Goal: Information Seeking & Learning: Learn about a topic

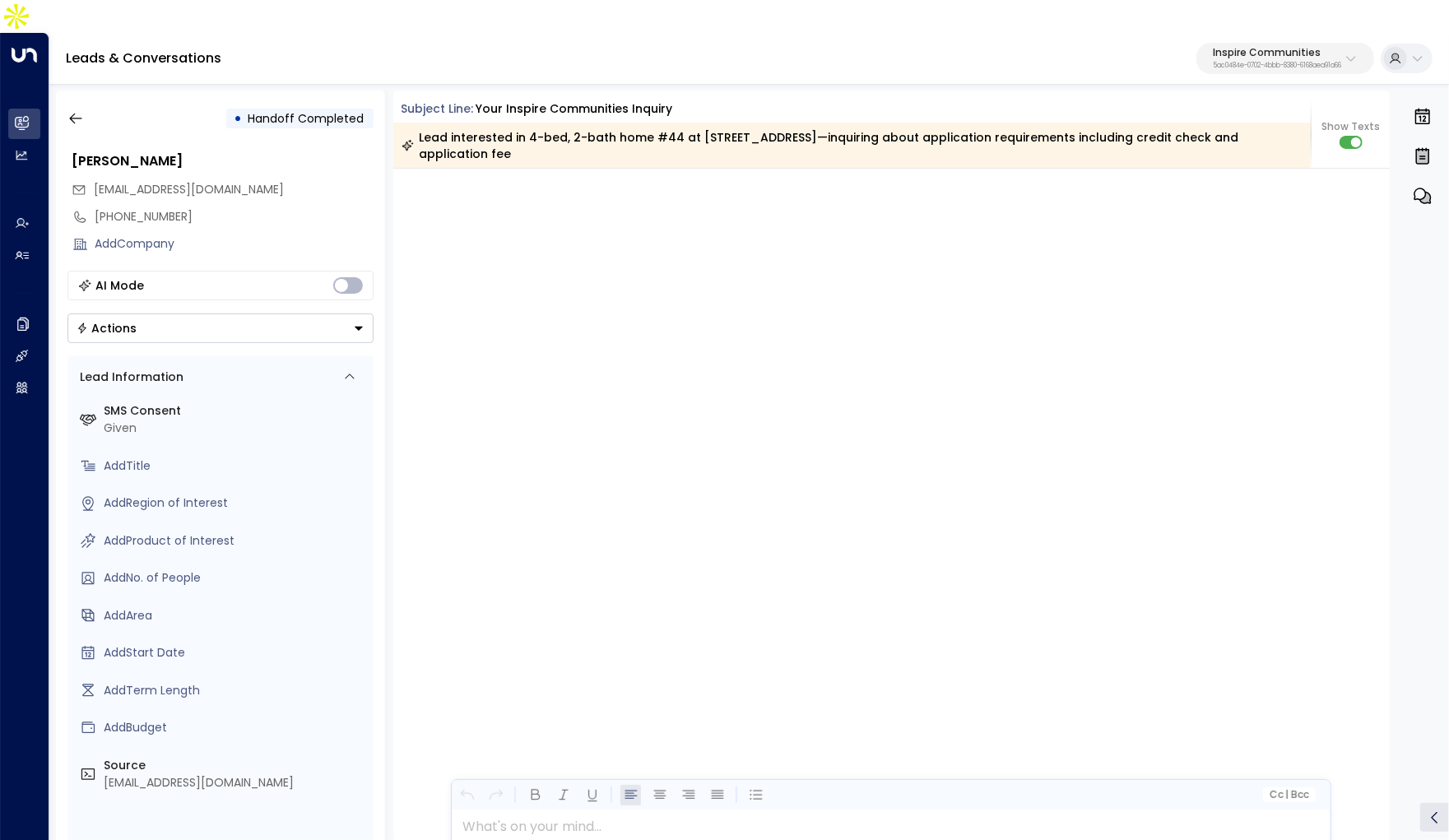
scroll to position [3751, 0]
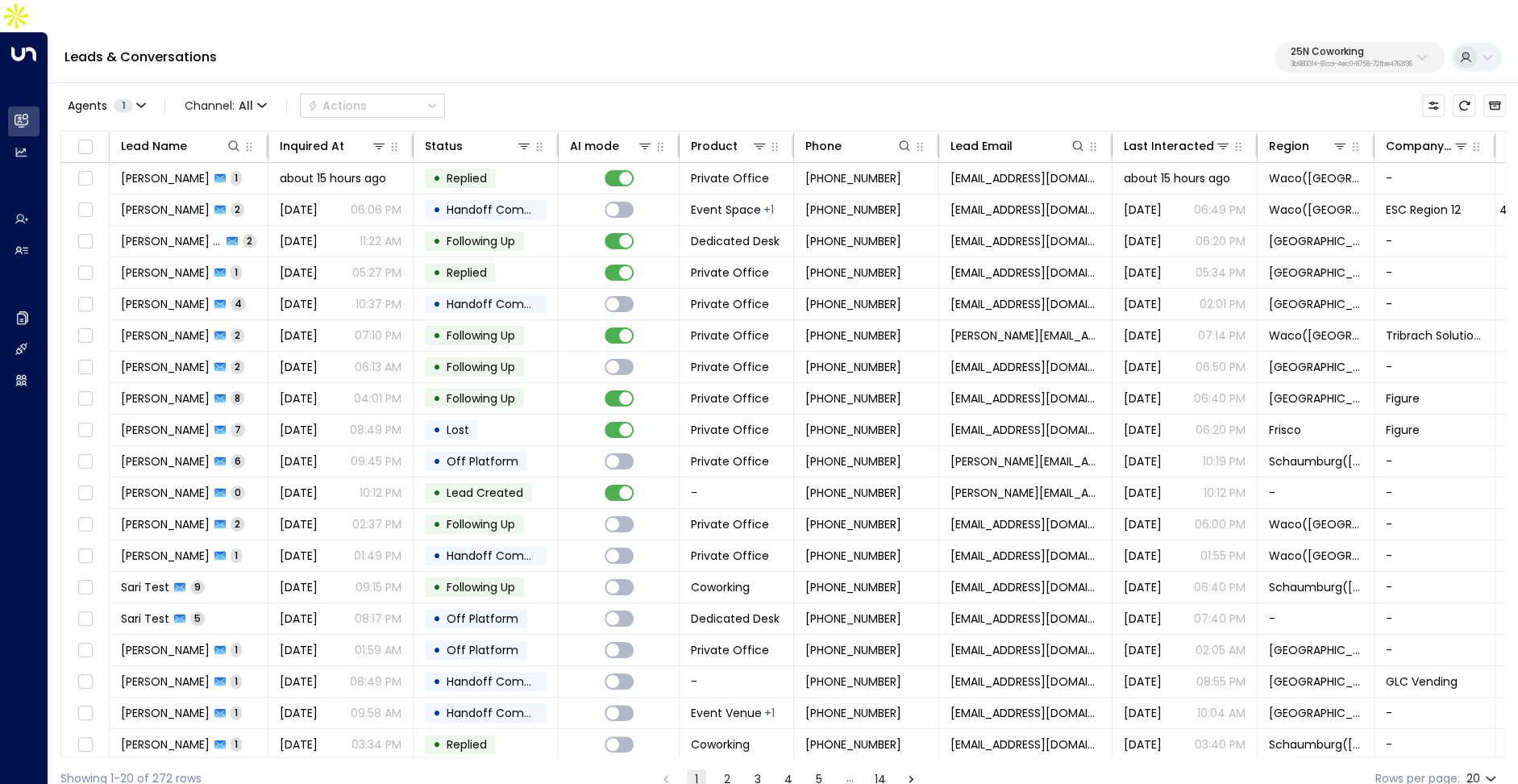
click at [1320, 47] on p "25N Coworking" at bounding box center [1352, 51] width 122 height 9
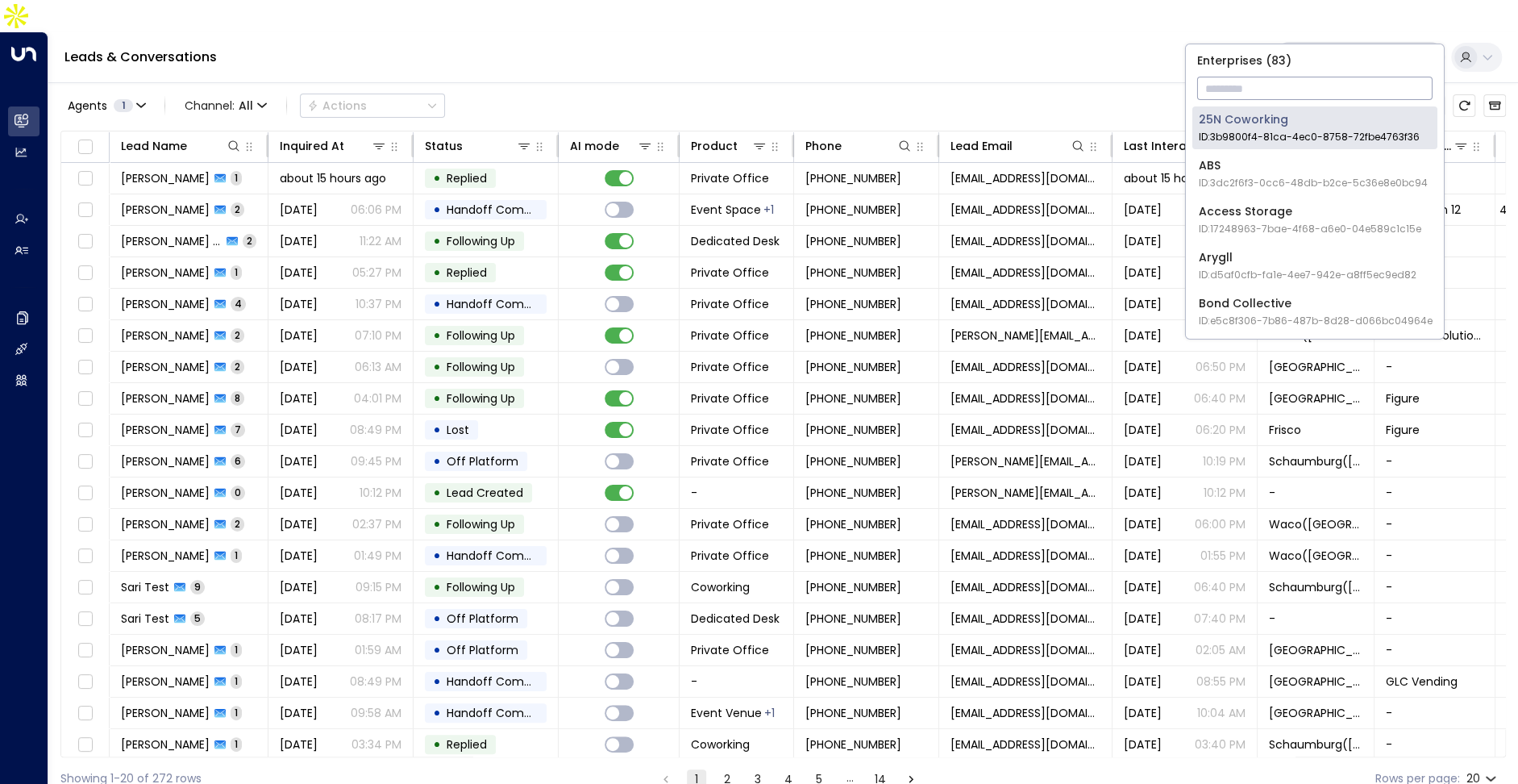
click at [1298, 75] on input "text" at bounding box center [1315, 88] width 236 height 30
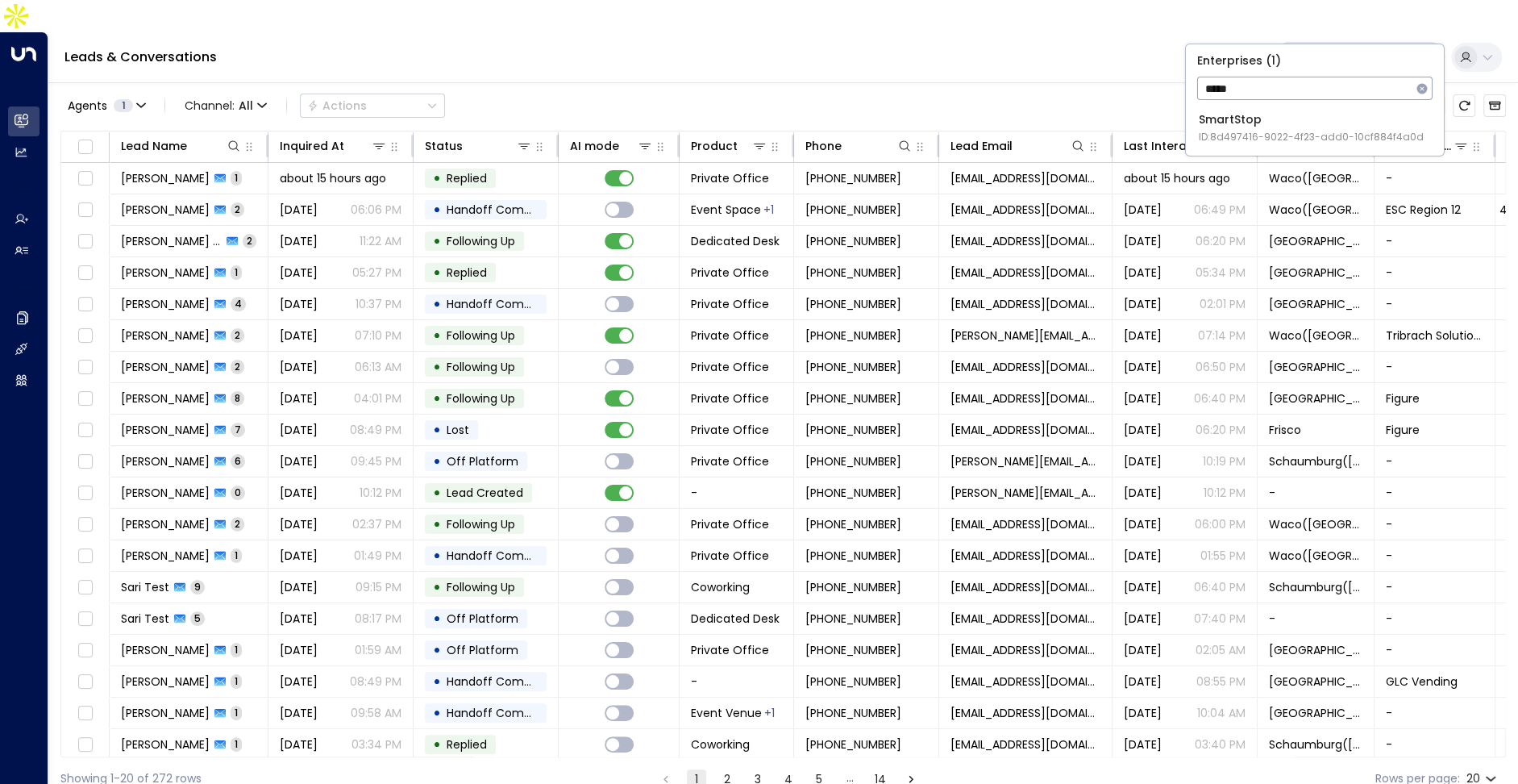
type input "*****"
click at [1278, 132] on span "ID: 8d497416-9022-4f23-add0-10cf884f4a0d" at bounding box center [1311, 136] width 225 height 14
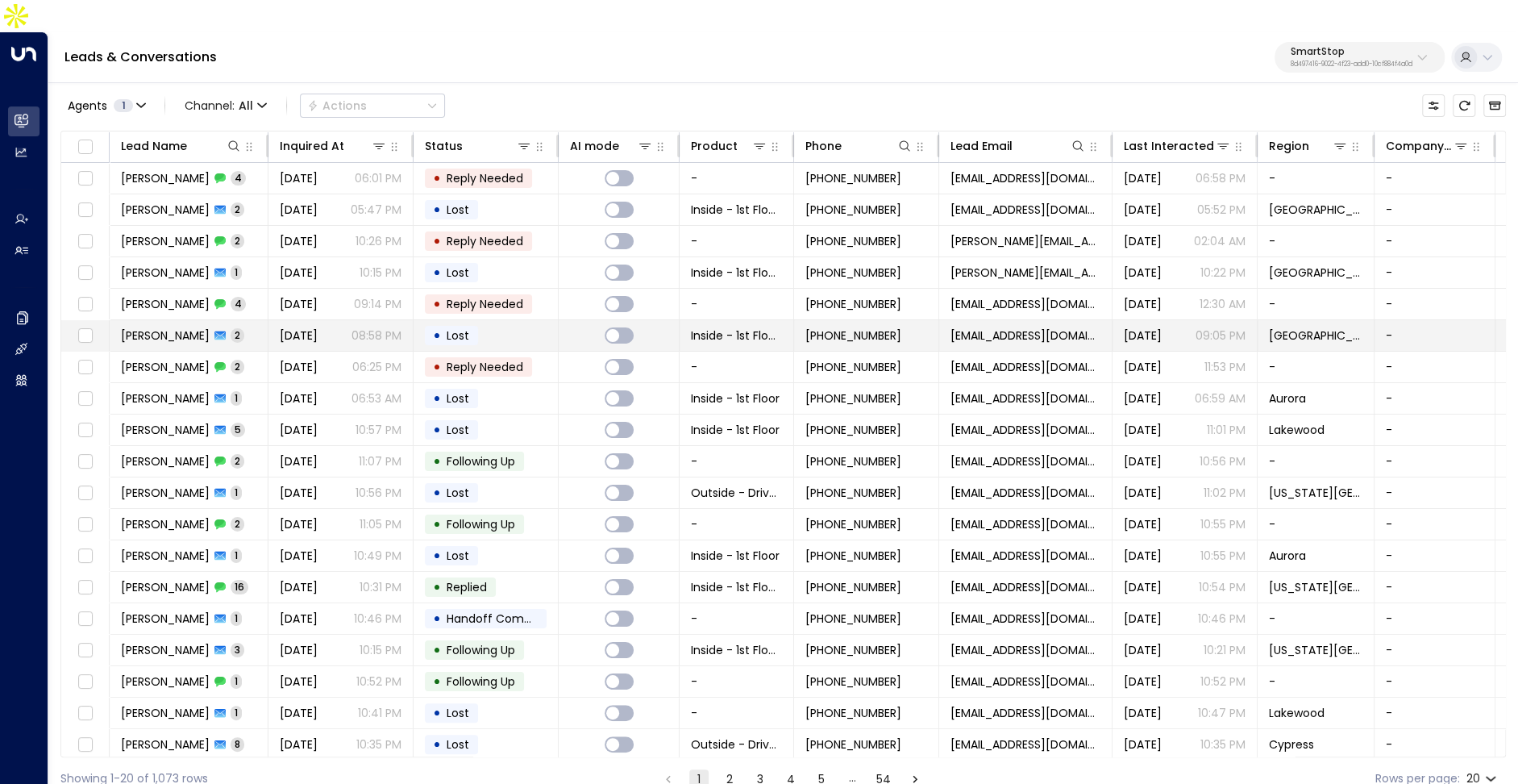
click at [316, 320] on td "Jun 01, 2025 08:58 PM" at bounding box center [341, 336] width 145 height 31
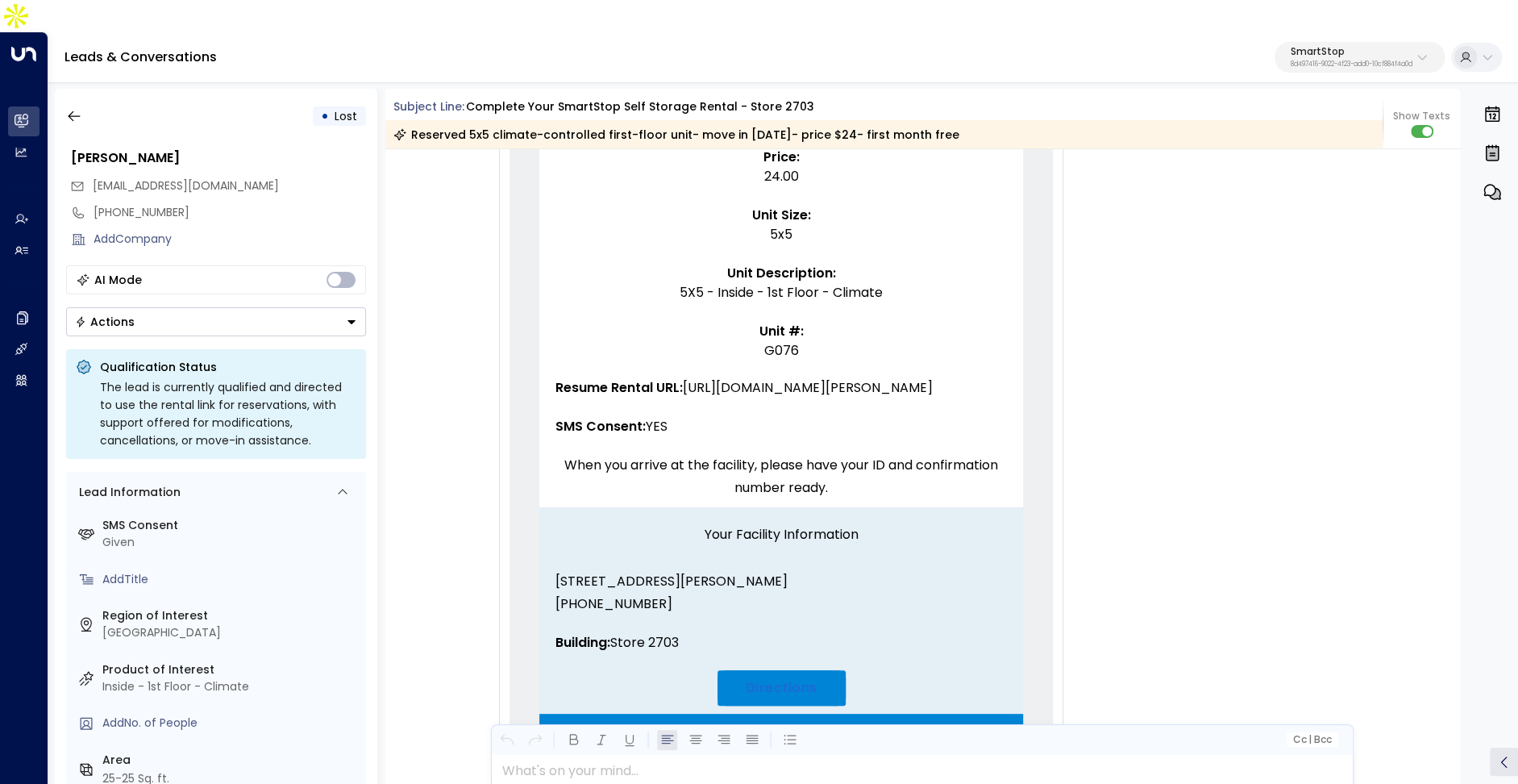
scroll to position [1087, 0]
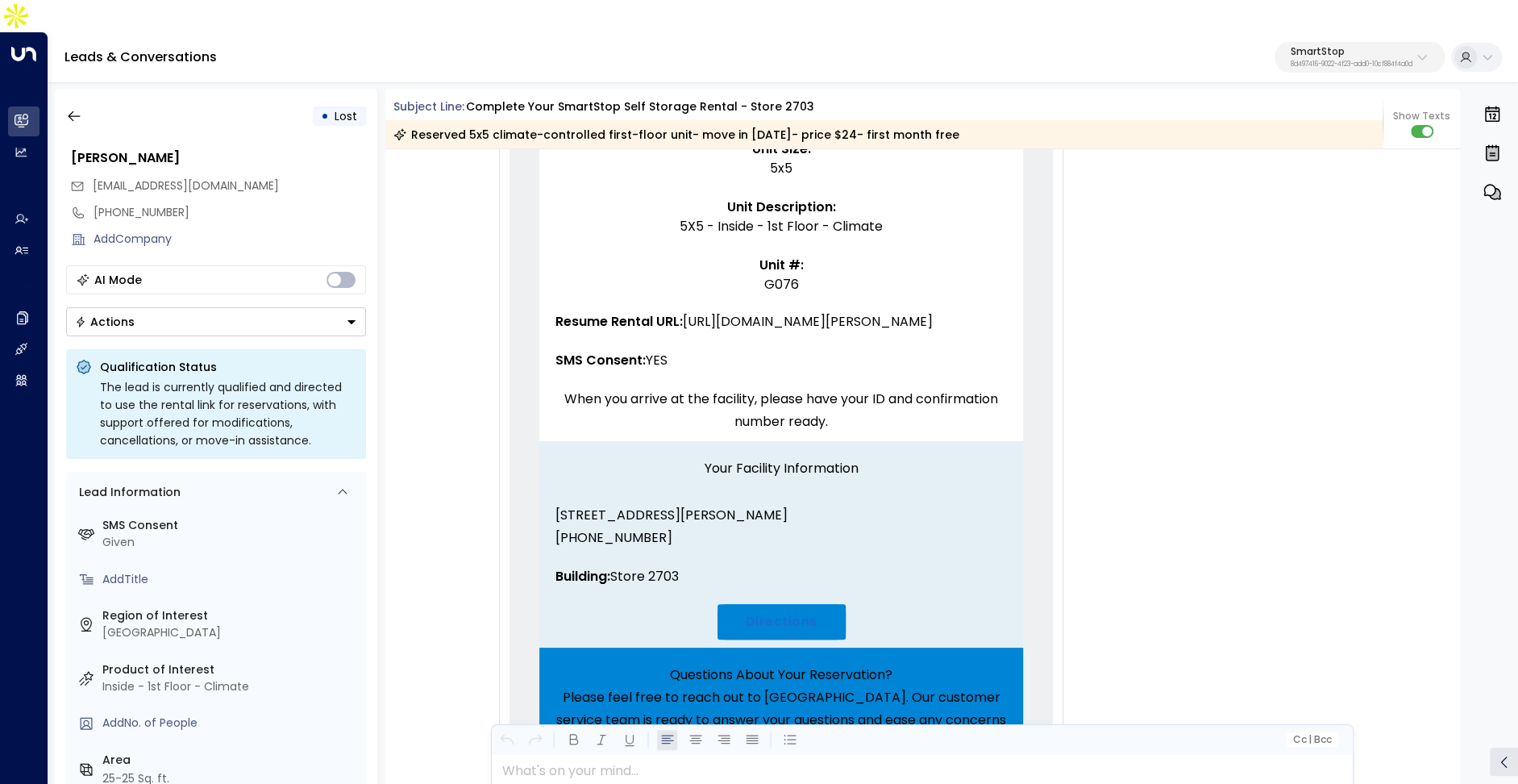
drag, startPoint x: 687, startPoint y: 288, endPoint x: 745, endPoint y: 369, distance: 99.6
click at [745, 333] on span "Resume Rental URL: https://smartstopselfstorage.com/en/find-storage/tx/pasadena…" at bounding box center [743, 321] width 377 height 23
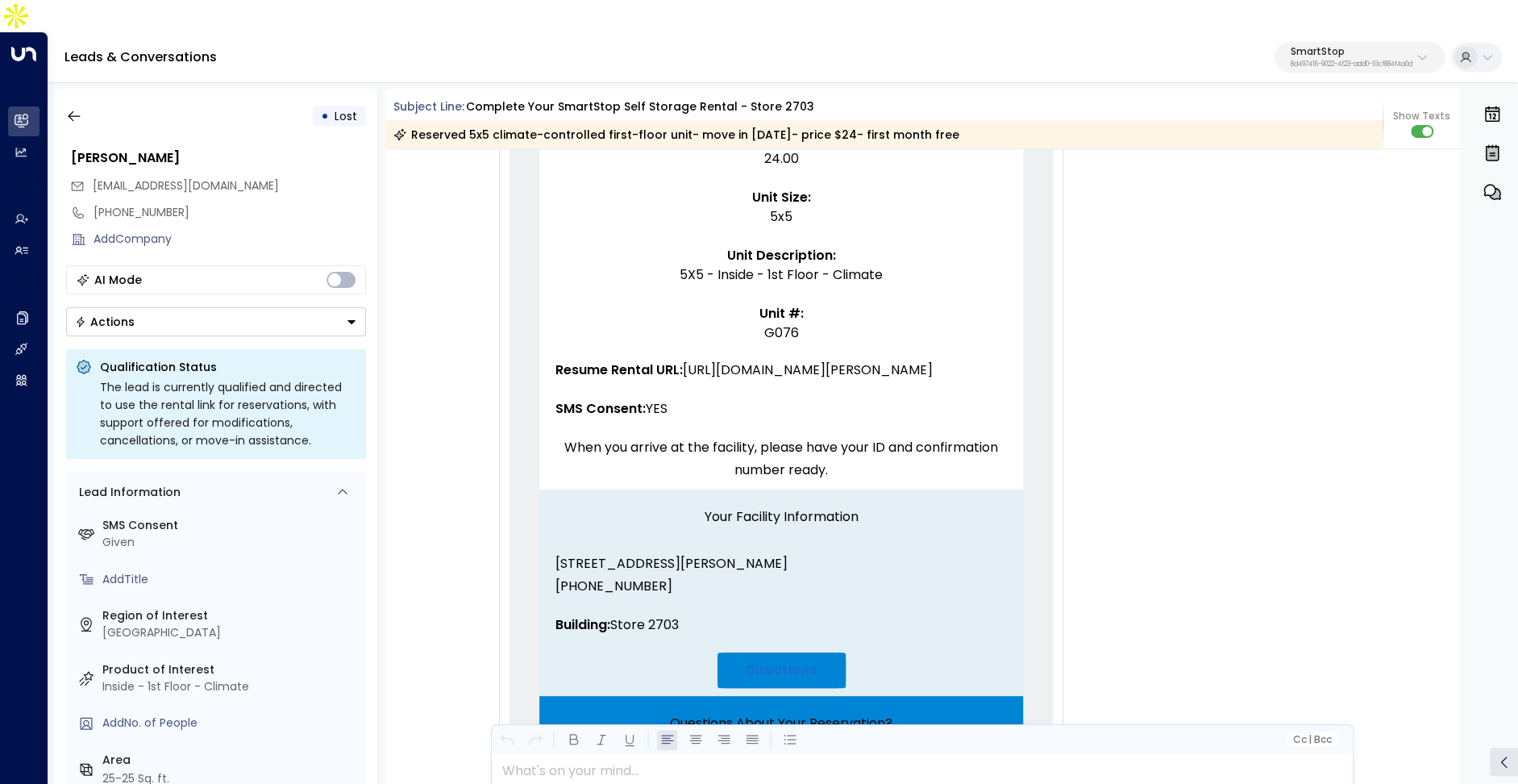
scroll to position [1062, 0]
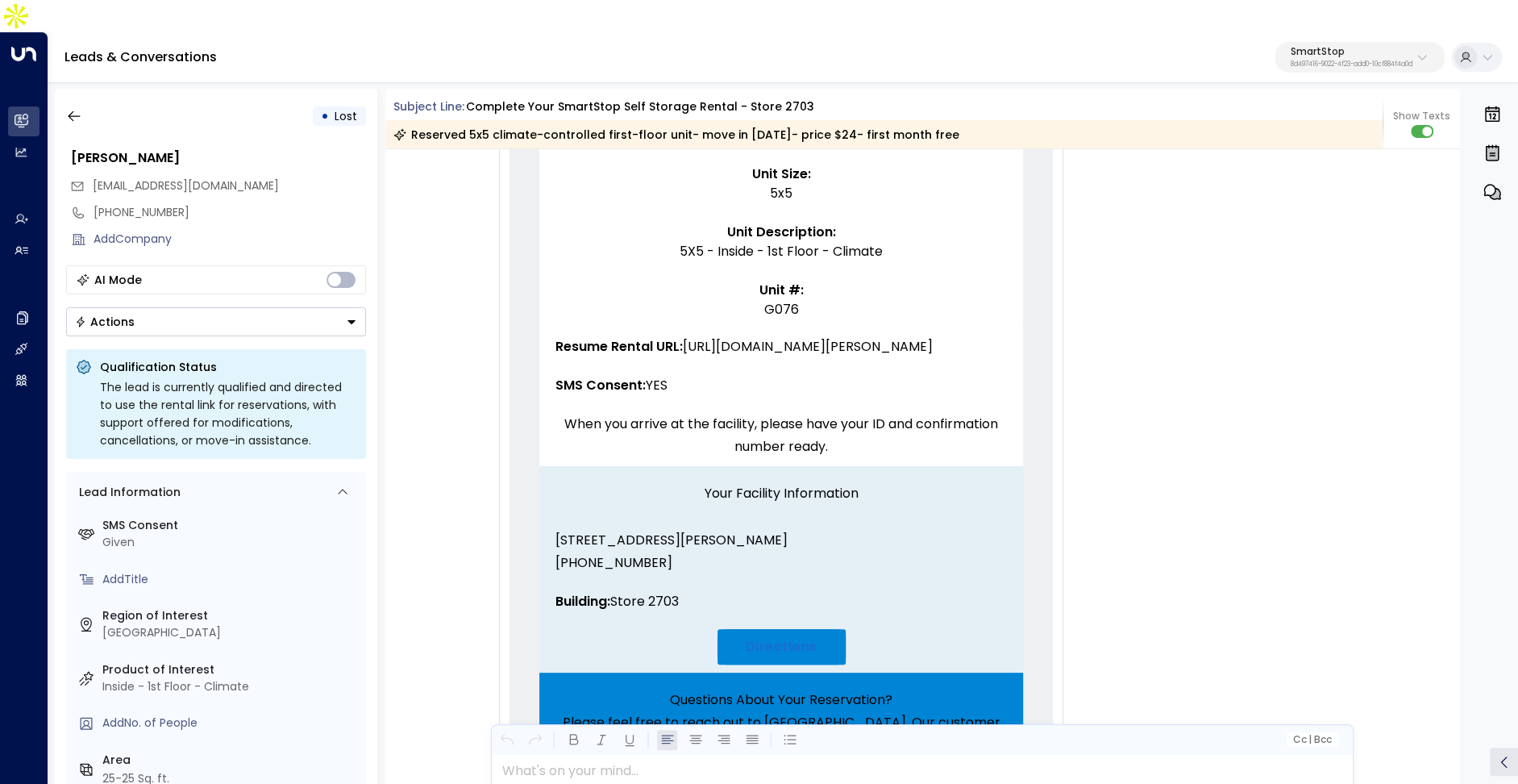
click at [781, 358] on span "Resume Rental URL: https://smartstopselfstorage.com/en/find-storage/tx/pasadena…" at bounding box center [743, 347] width 377 height 23
drag, startPoint x: 681, startPoint y: 308, endPoint x: 718, endPoint y: 503, distance: 198.5
click at [718, 358] on span "Resume Rental URL: https://smartstopselfstorage.com/en/find-storage/tx/pasadena…" at bounding box center [743, 347] width 377 height 23
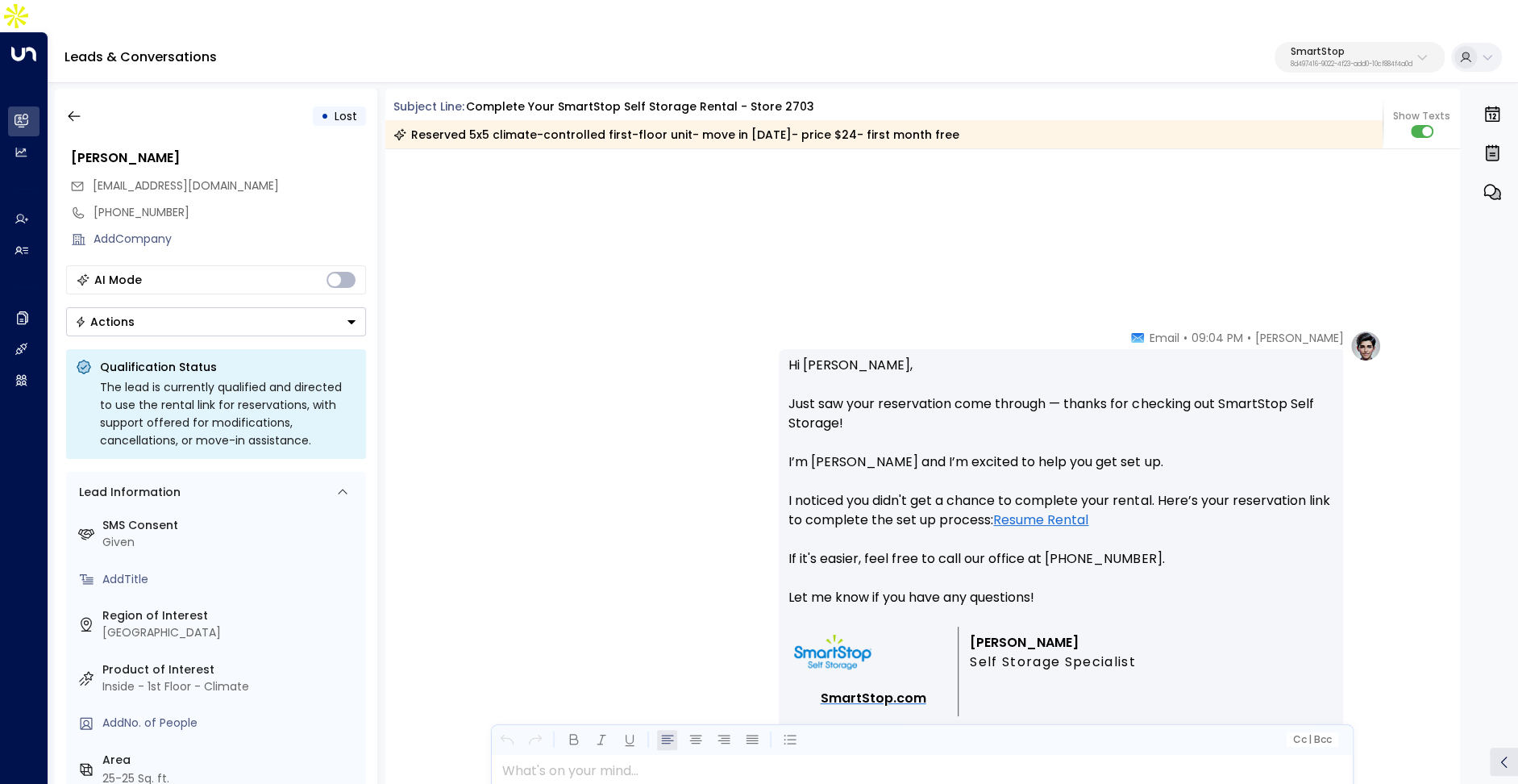
scroll to position [1916, 0]
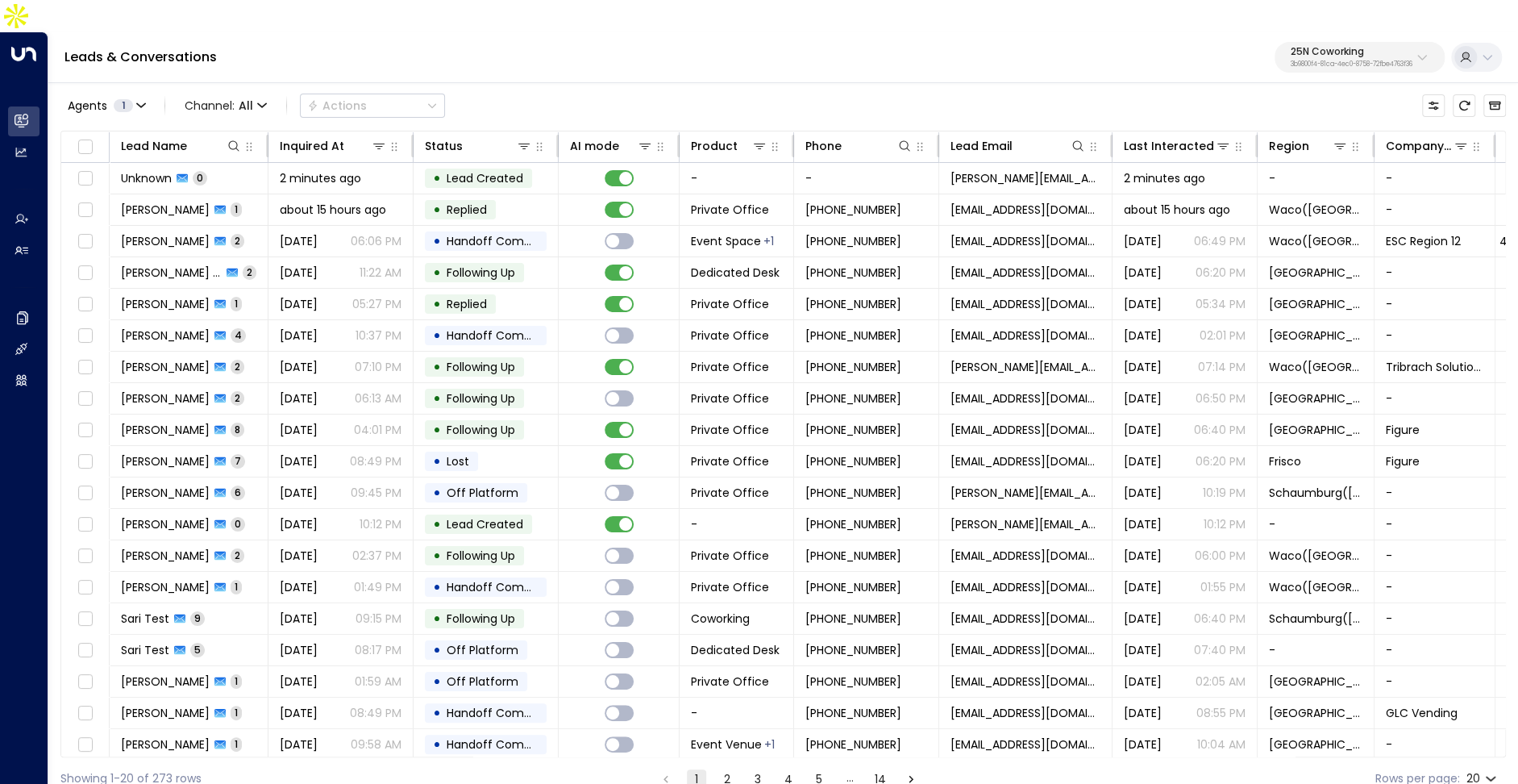
click at [1339, 42] on button "25N Coworking 3b9800f4-81ca-4ec0-8758-72fbe4763f36" at bounding box center [1360, 57] width 170 height 31
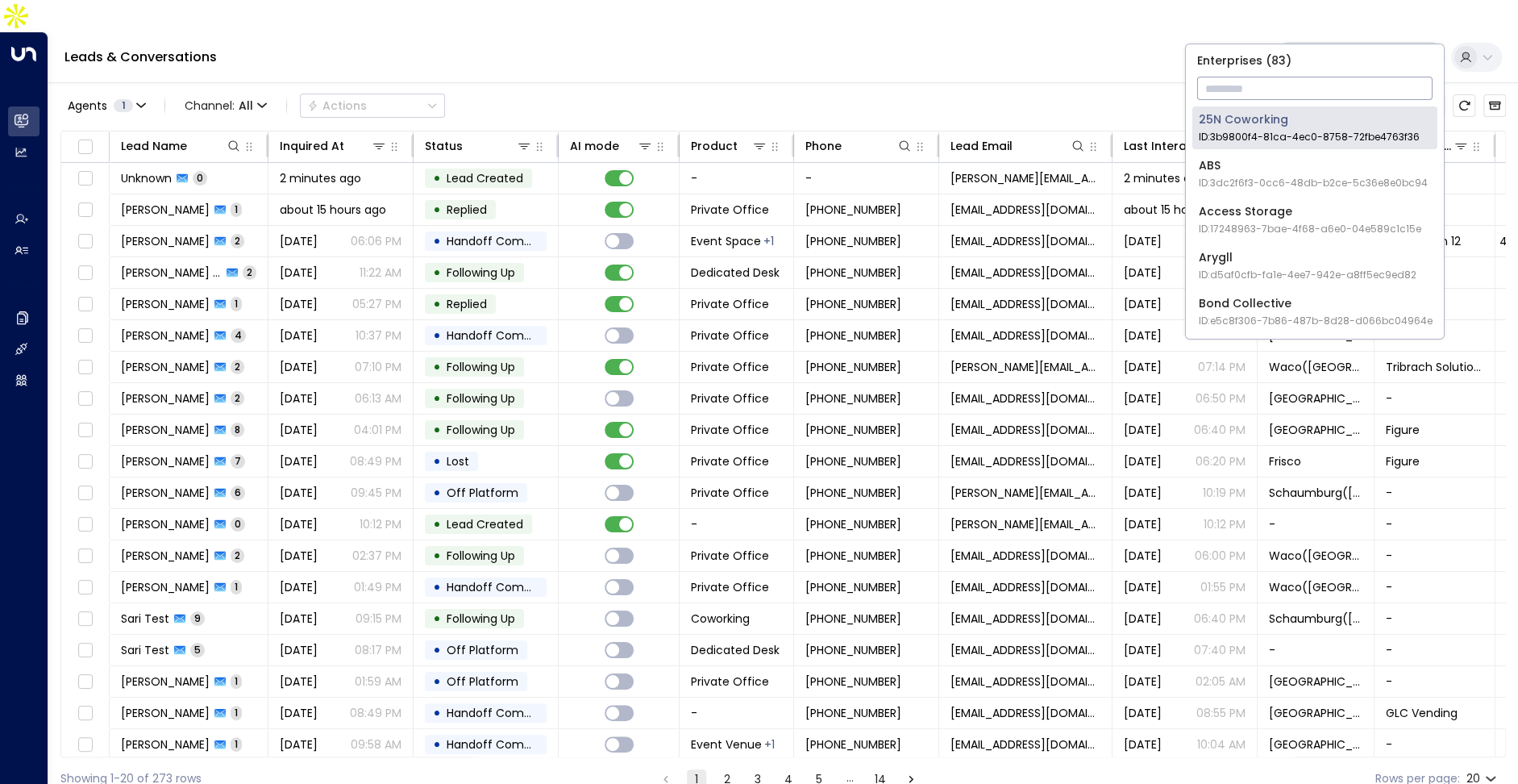
click at [1310, 83] on input "text" at bounding box center [1315, 88] width 236 height 30
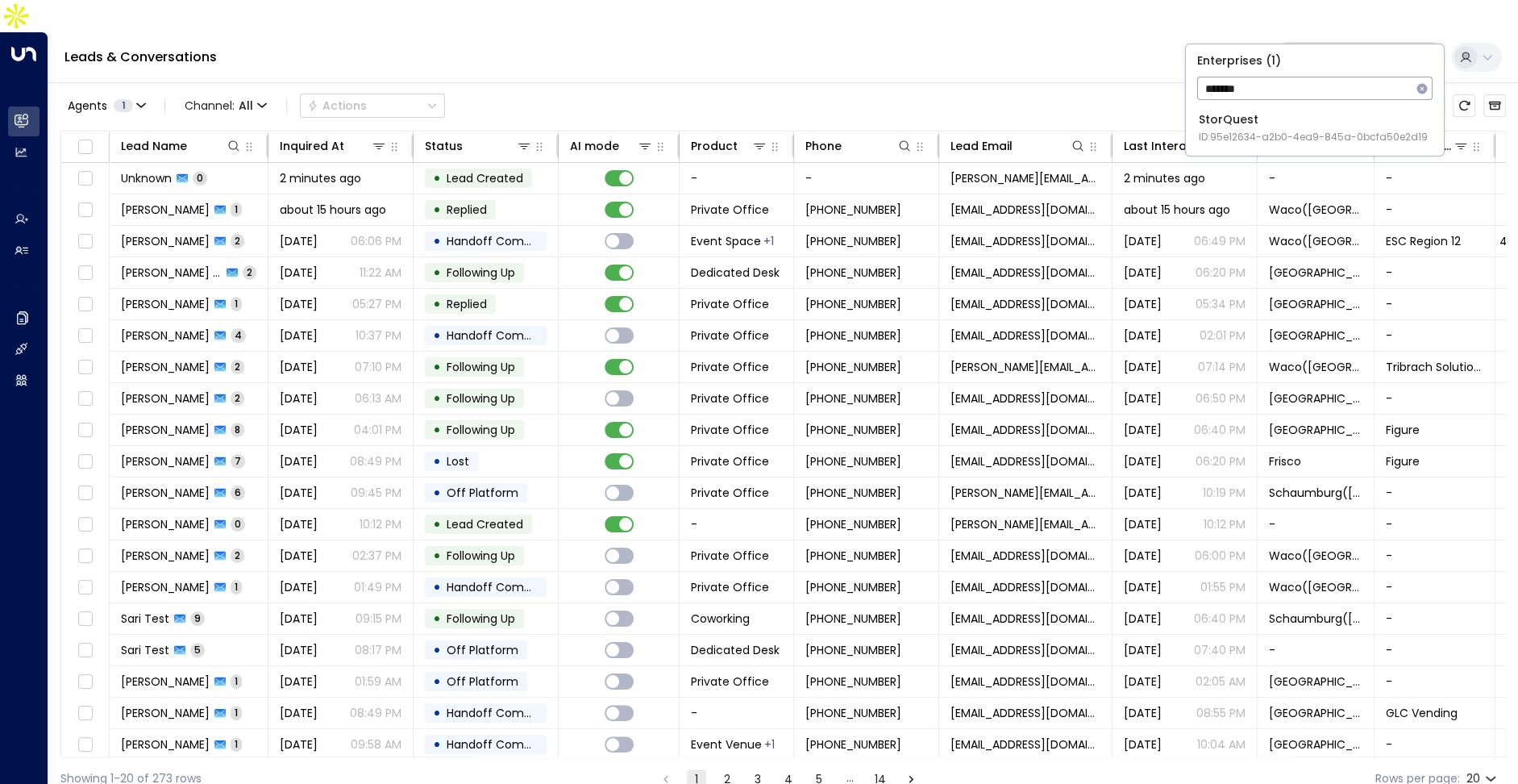
type input "*******"
click at [1241, 139] on span "ID: 95e12634-a2b0-4ea9-845a-0bcfa50e2d19" at bounding box center [1314, 136] width 229 height 14
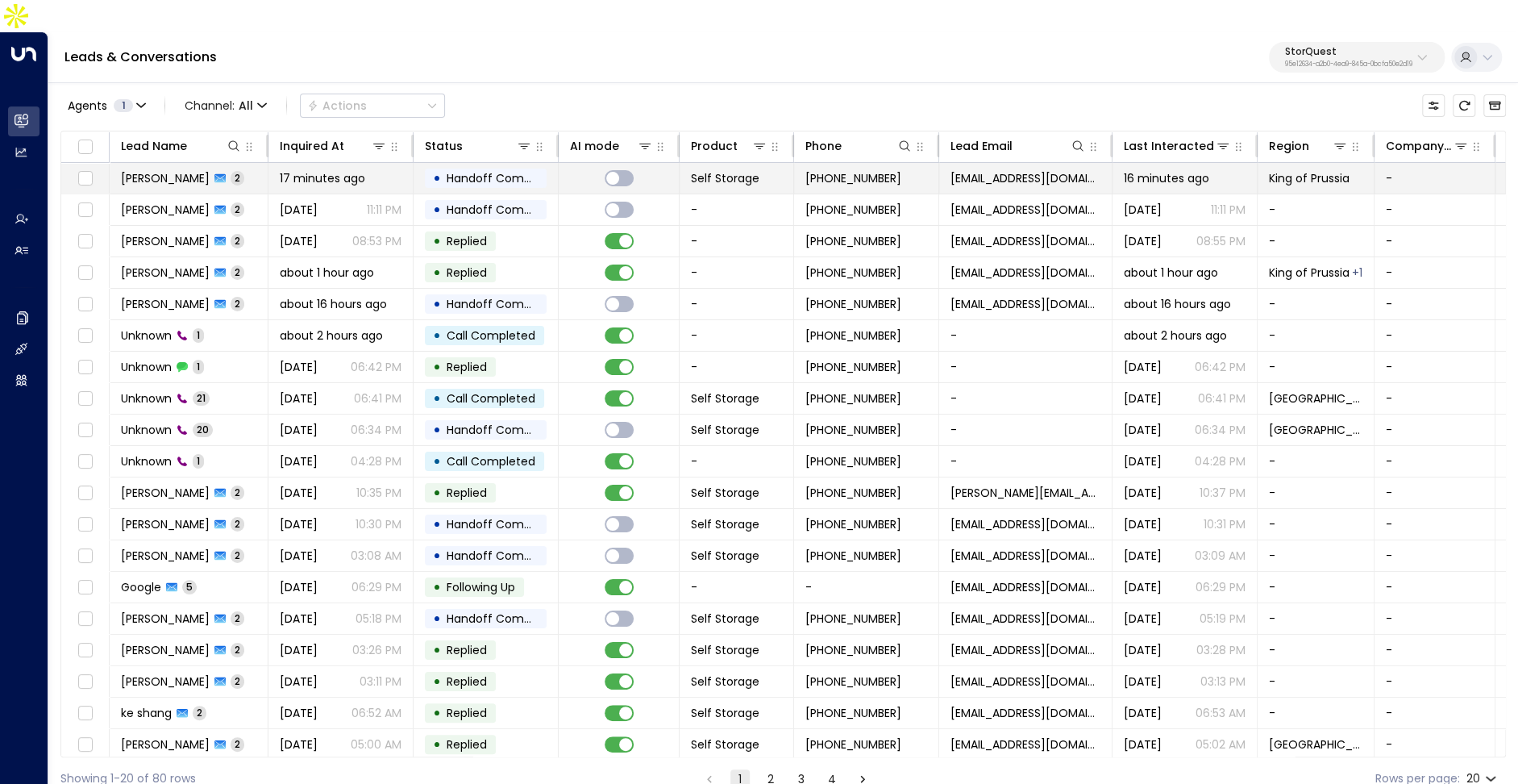
click at [168, 170] on span "Edmanda Smith" at bounding box center [165, 178] width 89 height 16
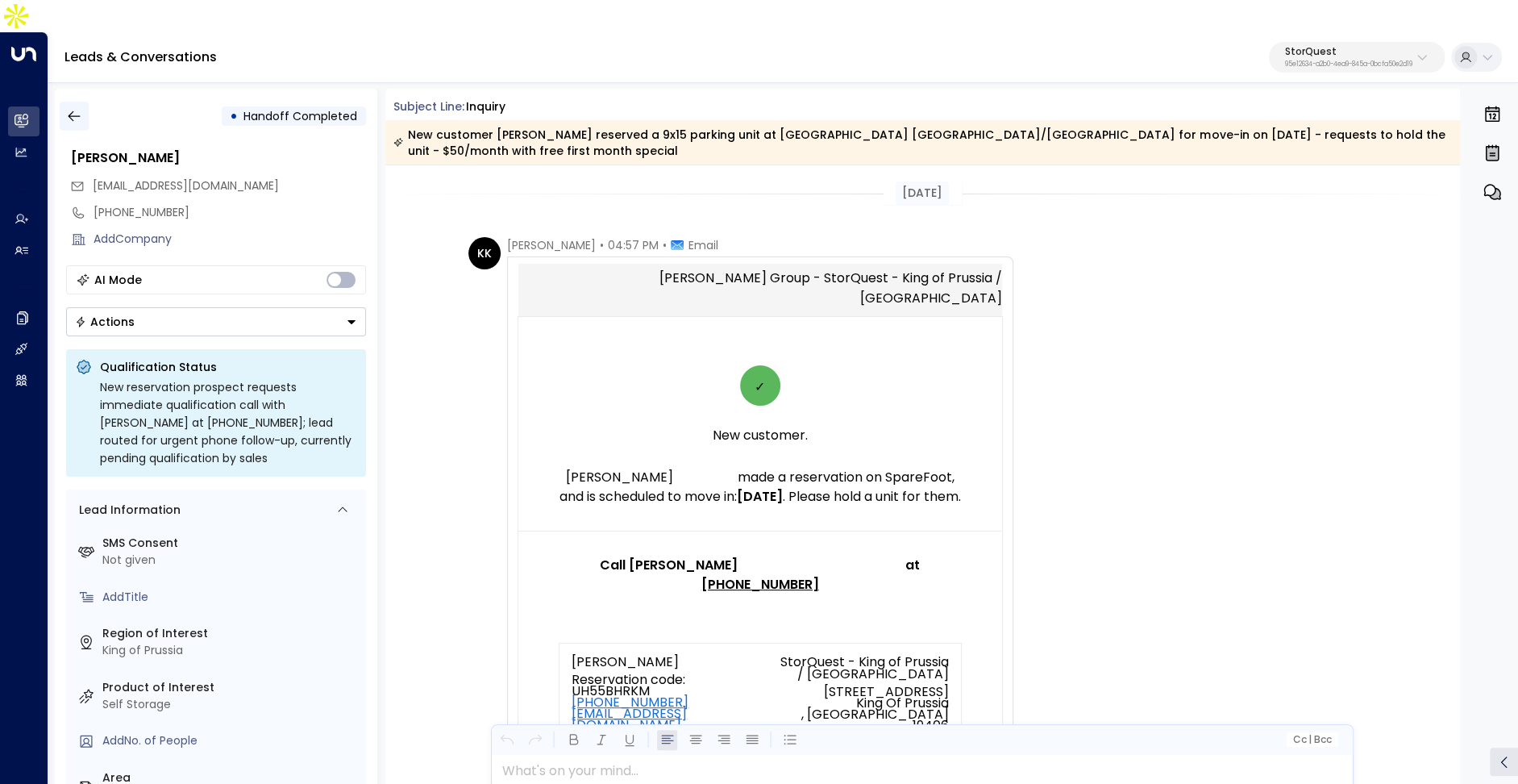
click at [82, 102] on button "button" at bounding box center [74, 116] width 29 height 29
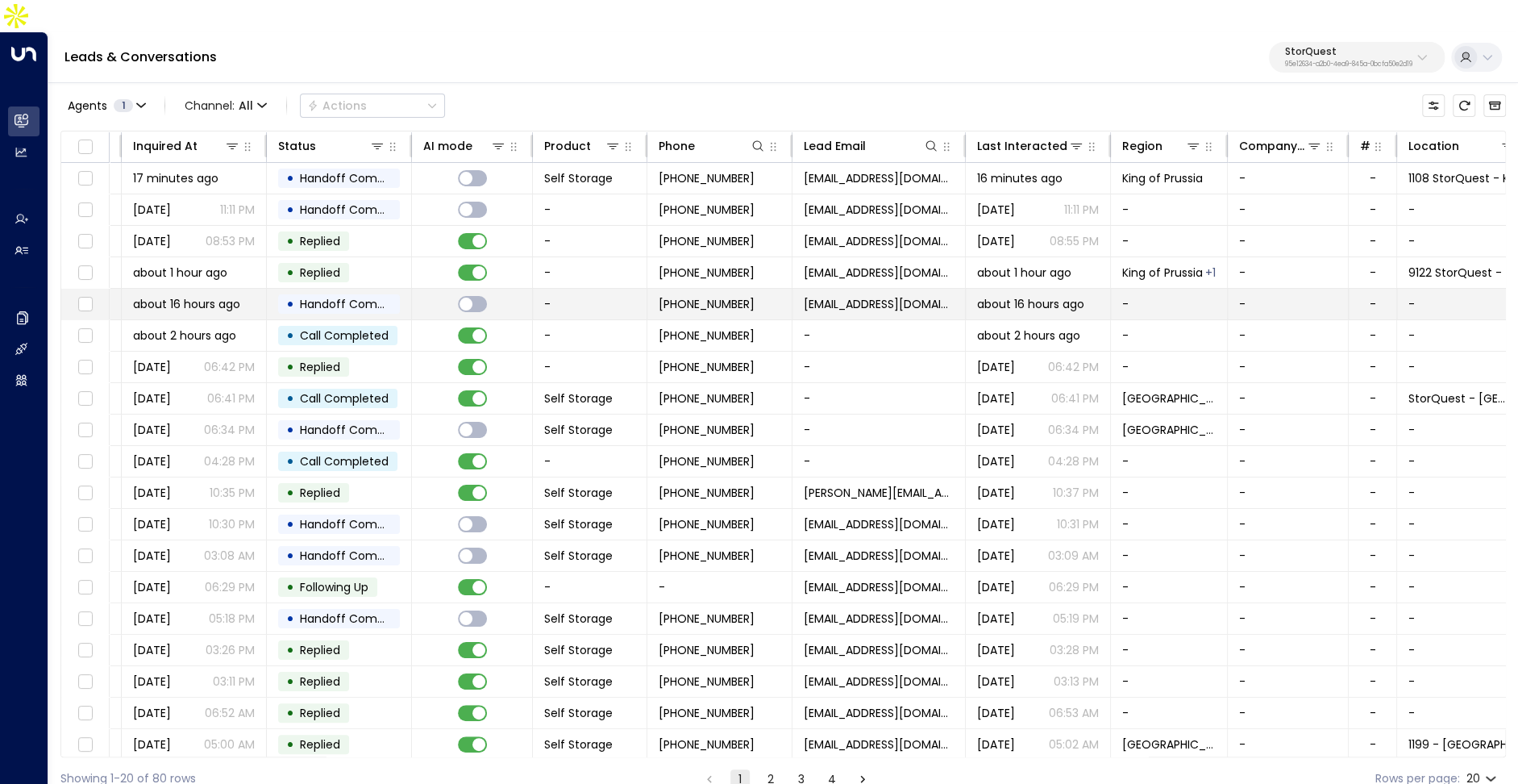
scroll to position [0, 335]
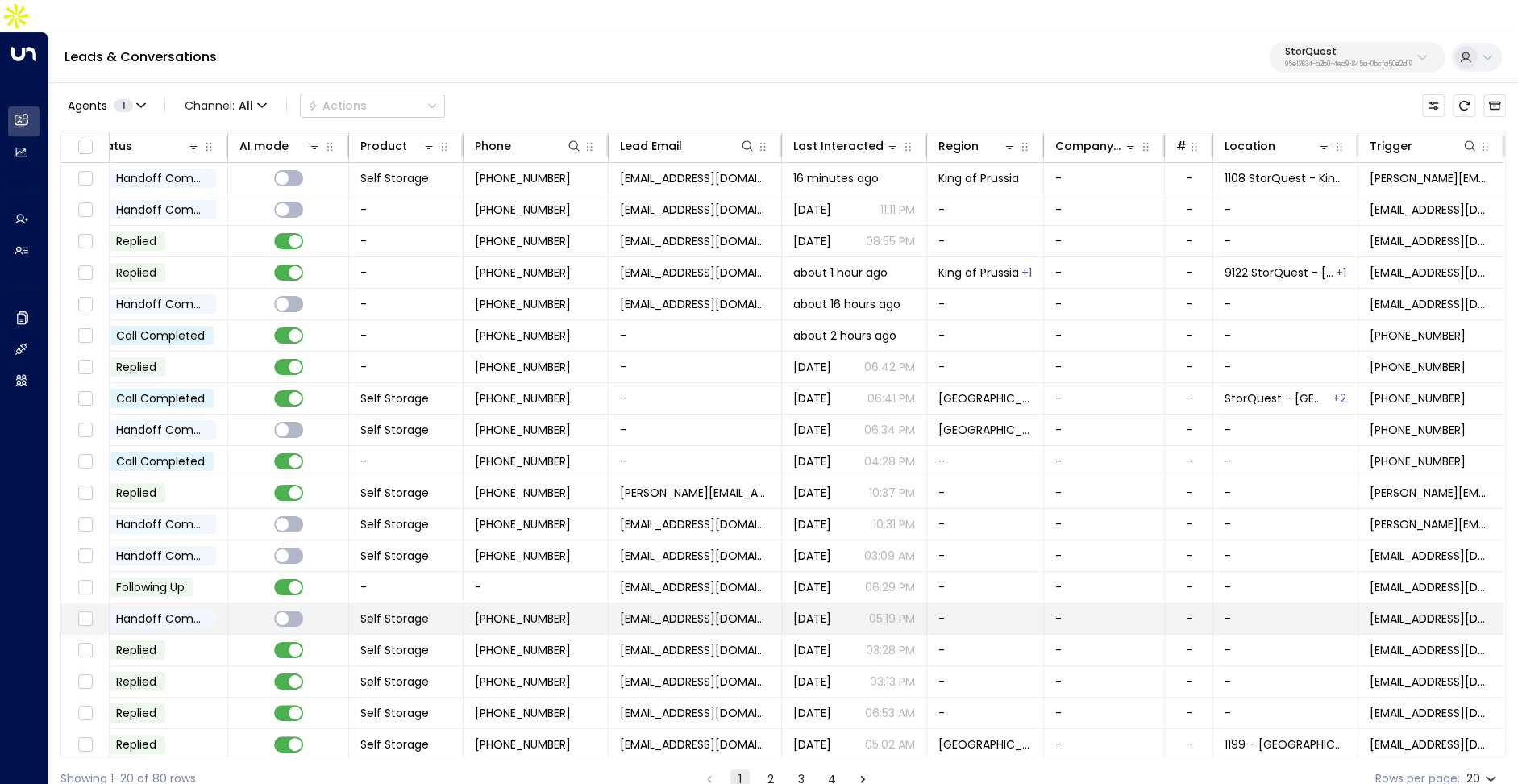
click at [765, 610] on span "sancheznasau3@gmail.com" at bounding box center [695, 618] width 150 height 16
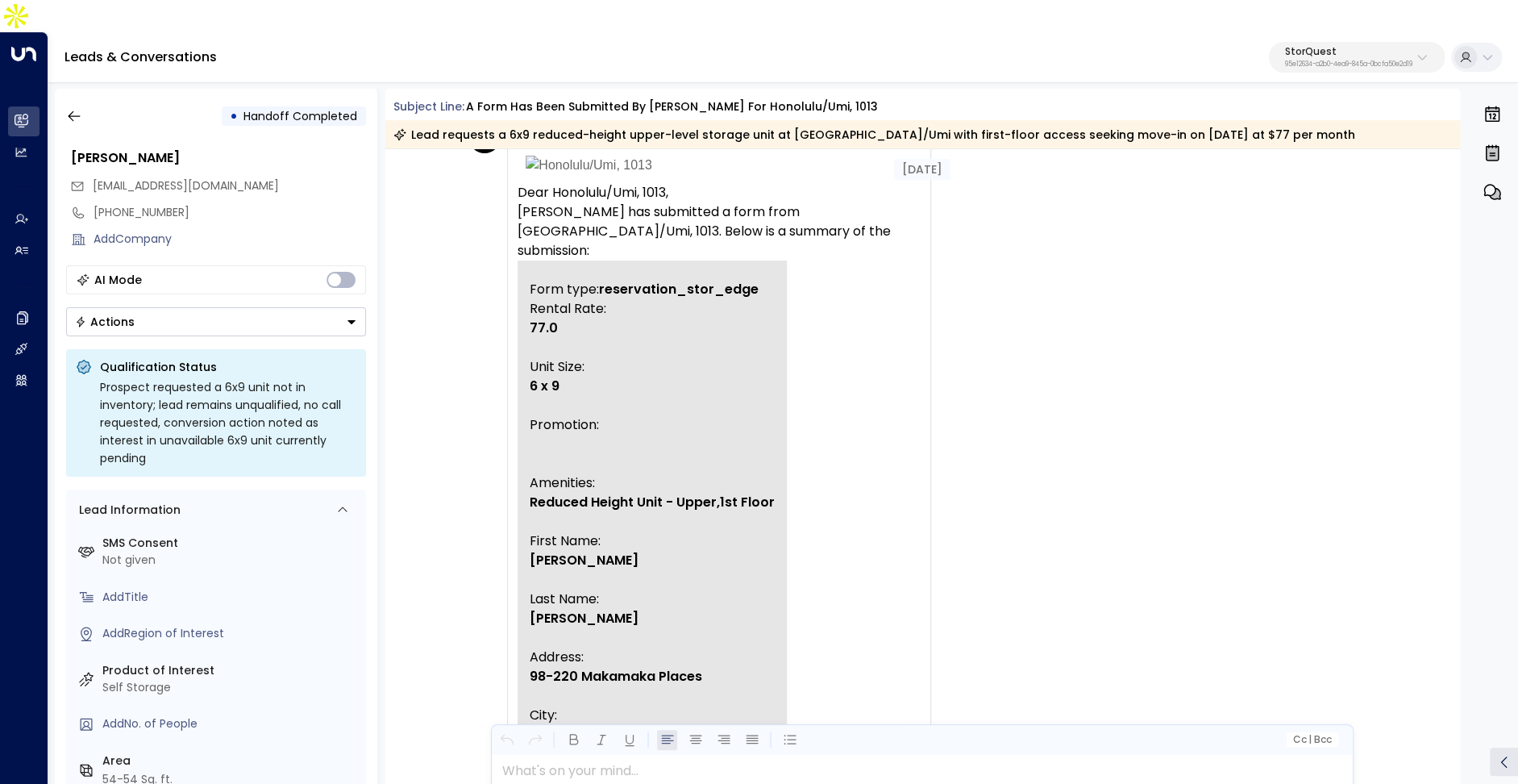
scroll to position [27, 0]
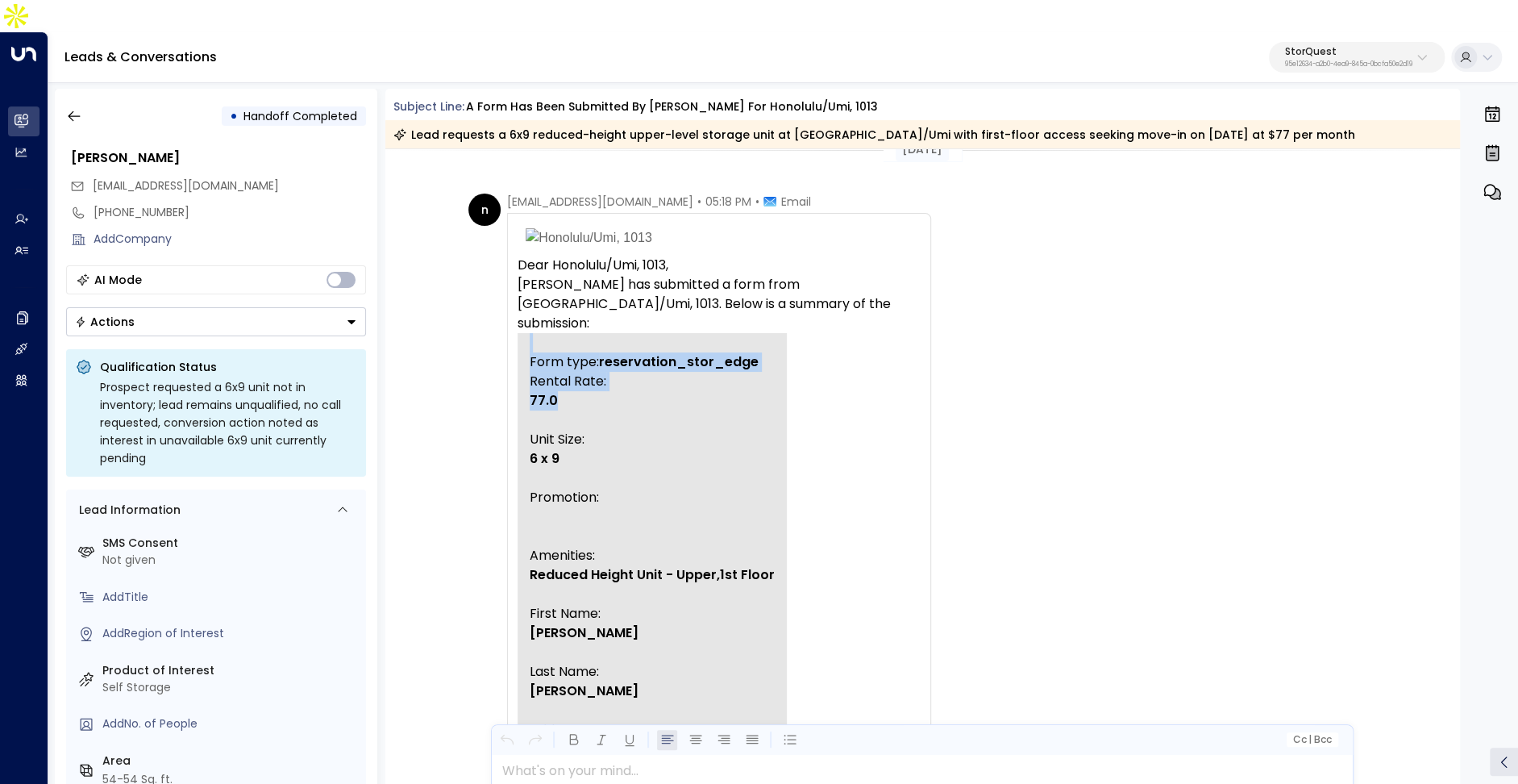
drag, startPoint x: 521, startPoint y: 306, endPoint x: 706, endPoint y: 398, distance: 206.6
click at [706, 395] on tbody "Form type: reservation_stor_edge Rental Rate: 77.0 Unit Size: 6 x 9 Promotion: …" at bounding box center [653, 759] width 270 height 852
drag, startPoint x: 564, startPoint y: 169, endPoint x: 725, endPoint y: 171, distance: 161.0
click at [725, 193] on div "no-reply@g5searchmarketing.com • 05:18 PM • Email" at bounding box center [659, 201] width 304 height 16
click at [669, 441] on p "Rental Rate: 77.0 Unit Size: 6 x 9 Promotion: Amenities: Reduced Height Unit - …" at bounding box center [652, 778] width 245 height 813
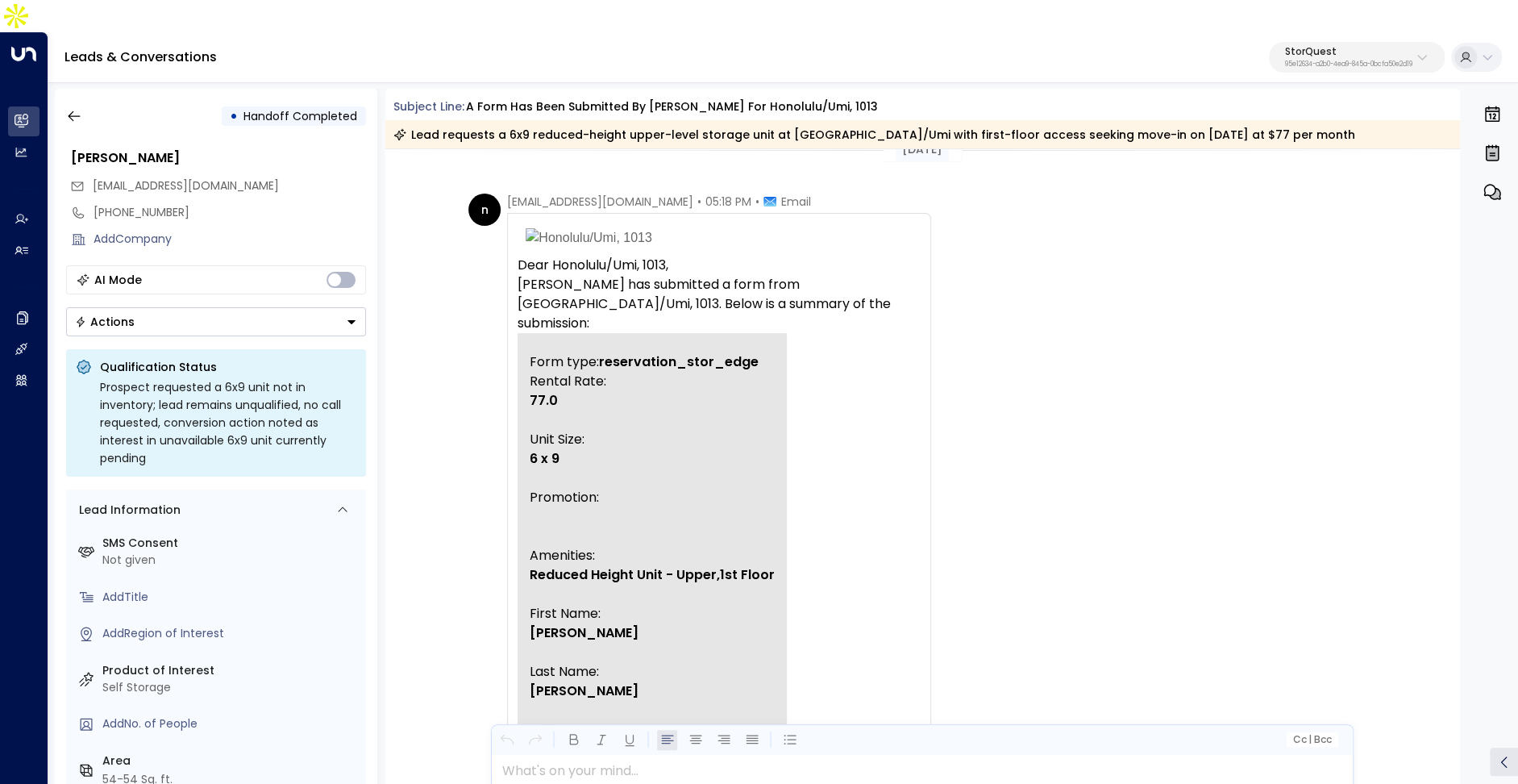
drag, startPoint x: 529, startPoint y: 306, endPoint x: 715, endPoint y: 486, distance: 258.8
click at [715, 473] on tbody "Form type: reservation_stor_edge Rental Rate: 77.0 Unit Size: 6 x 9 Promotion: …" at bounding box center [653, 759] width 270 height 852
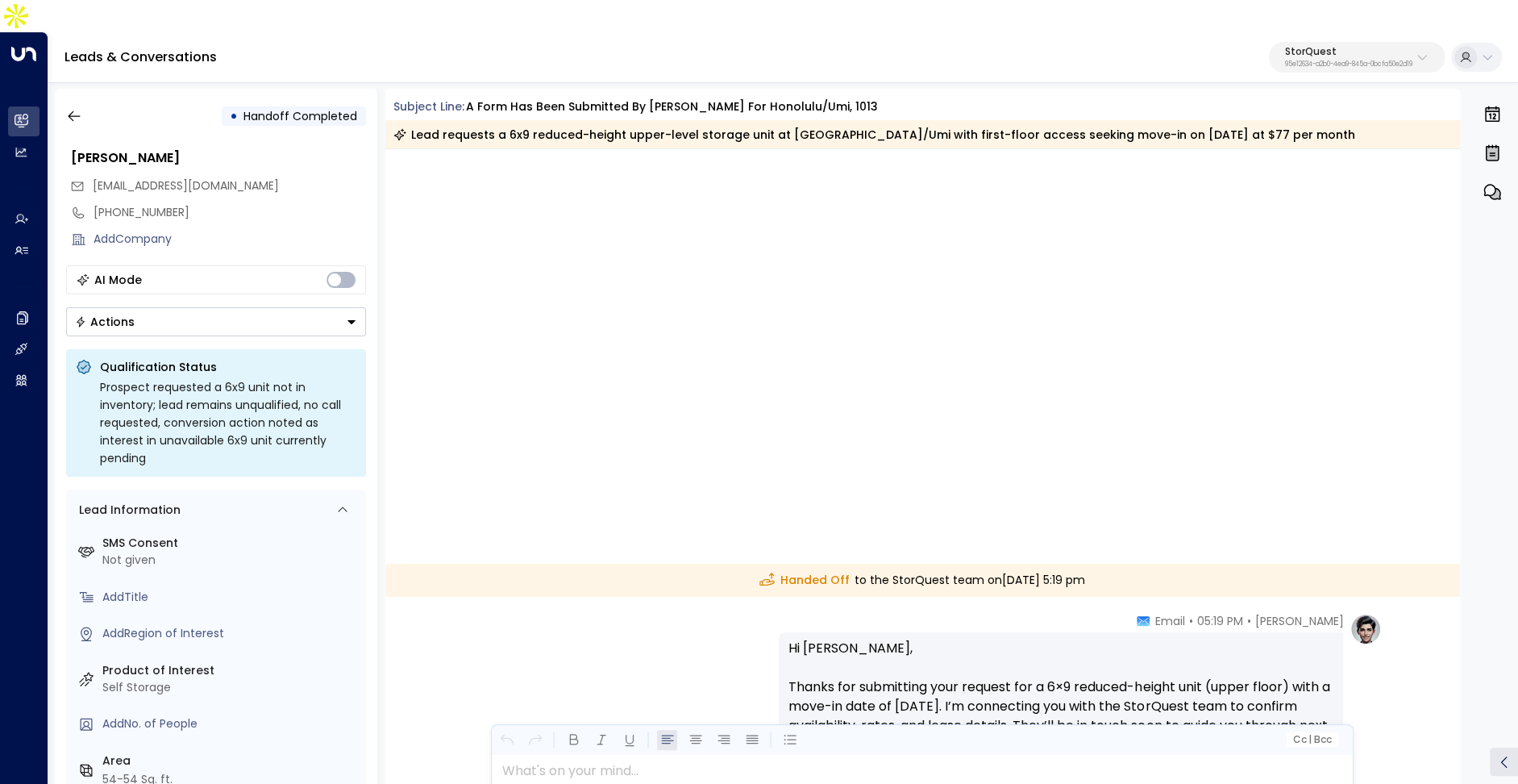
scroll to position [1687, 0]
